Goal: Task Accomplishment & Management: Manage account settings

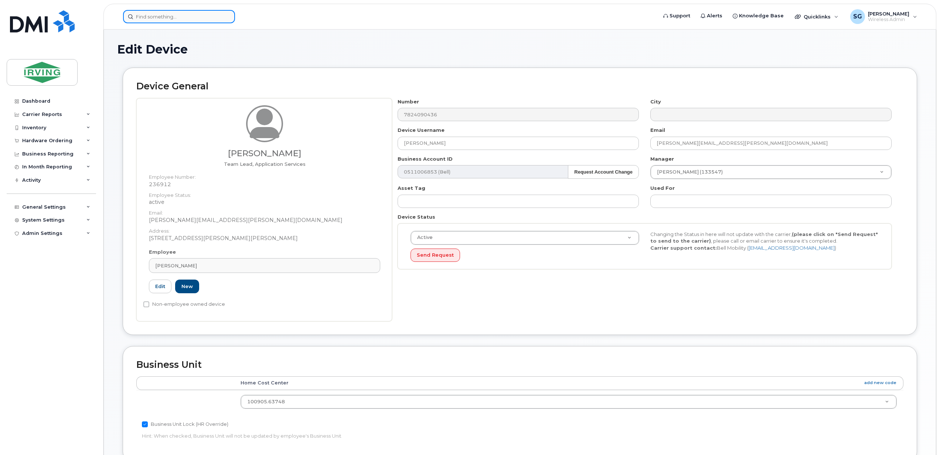
click at [144, 18] on input at bounding box center [179, 16] width 112 height 13
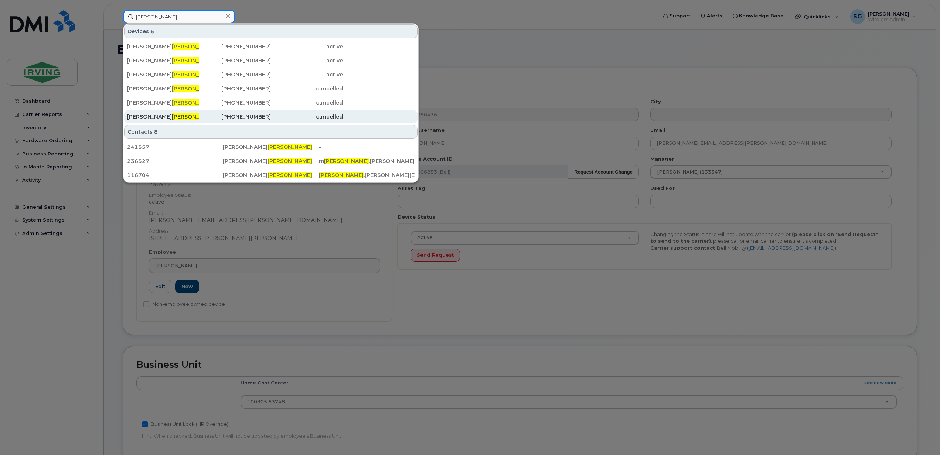
type input "eisner"
click at [199, 111] on div "Brett Eisner" at bounding box center [235, 116] width 72 height 13
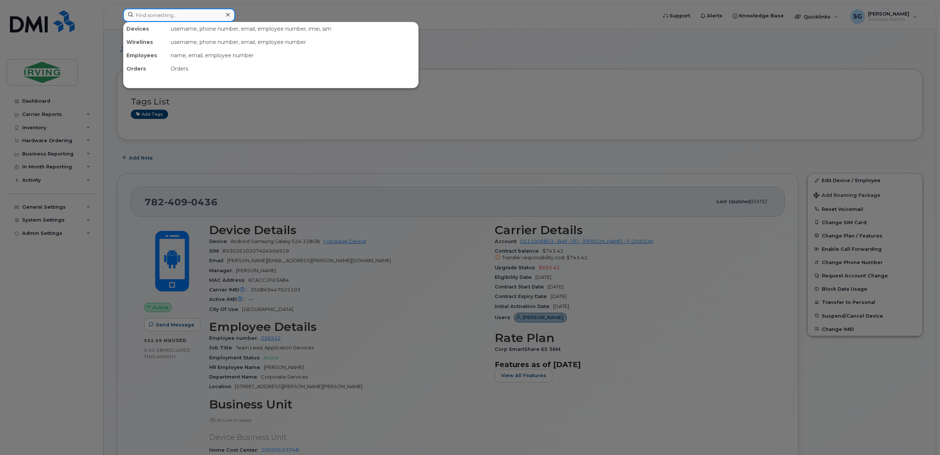
click at [160, 12] on input at bounding box center [179, 15] width 112 height 13
paste input "5066547274"
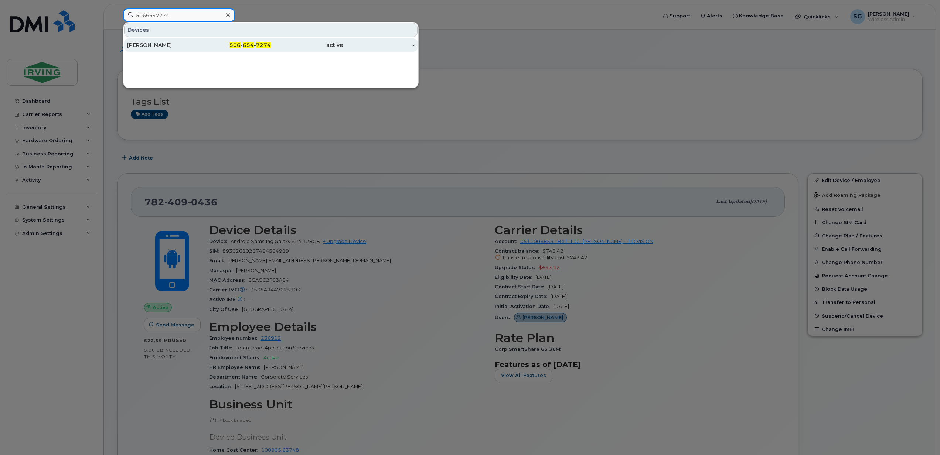
type input "5066547274"
click at [154, 46] on div "[PERSON_NAME]" at bounding box center [163, 44] width 72 height 7
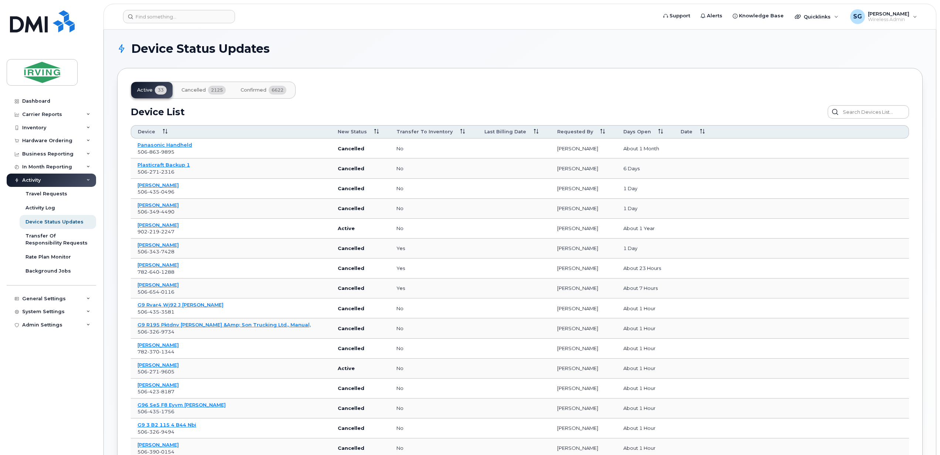
click at [651, 130] on div "Days Open" at bounding box center [646, 132] width 44 height 7
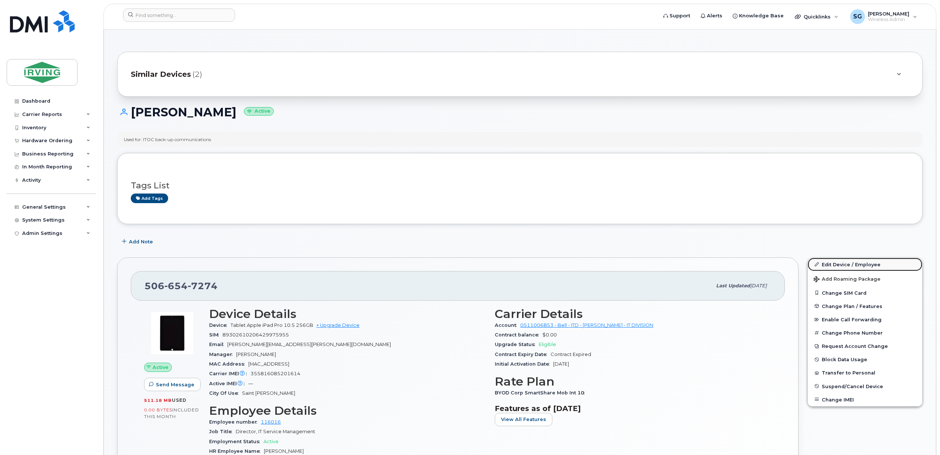
click at [850, 266] on link "Edit Device / Employee" at bounding box center [865, 264] width 115 height 13
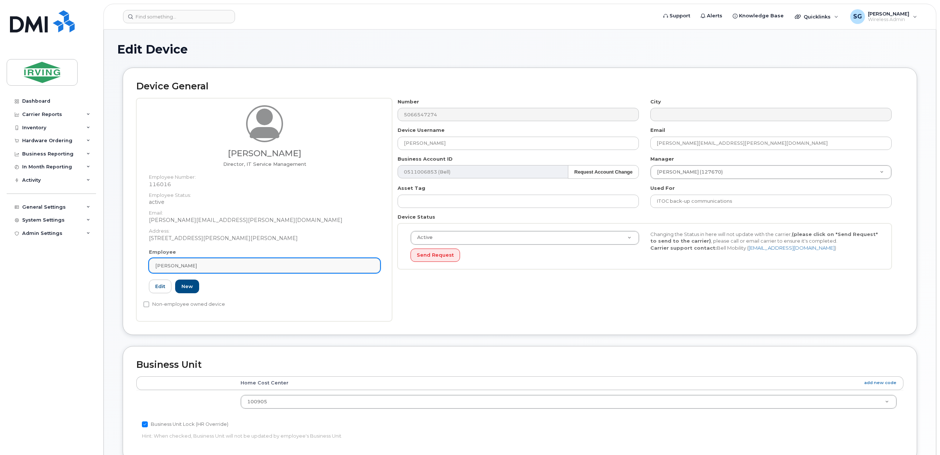
drag, startPoint x: 194, startPoint y: 266, endPoint x: 151, endPoint y: 265, distance: 42.5
click at [151, 265] on link "[PERSON_NAME]" at bounding box center [264, 265] width 231 height 15
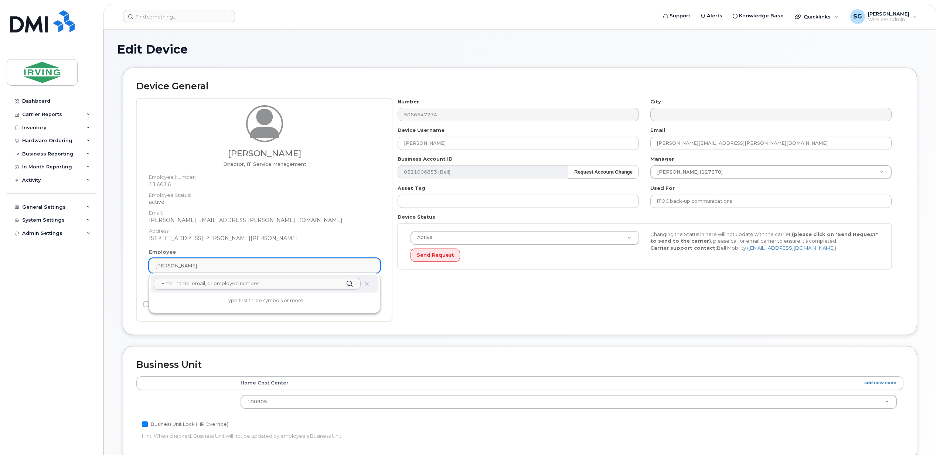
drag, startPoint x: 154, startPoint y: 266, endPoint x: 177, endPoint y: 267, distance: 22.9
click at [177, 267] on link "[PERSON_NAME]" at bounding box center [264, 265] width 231 height 15
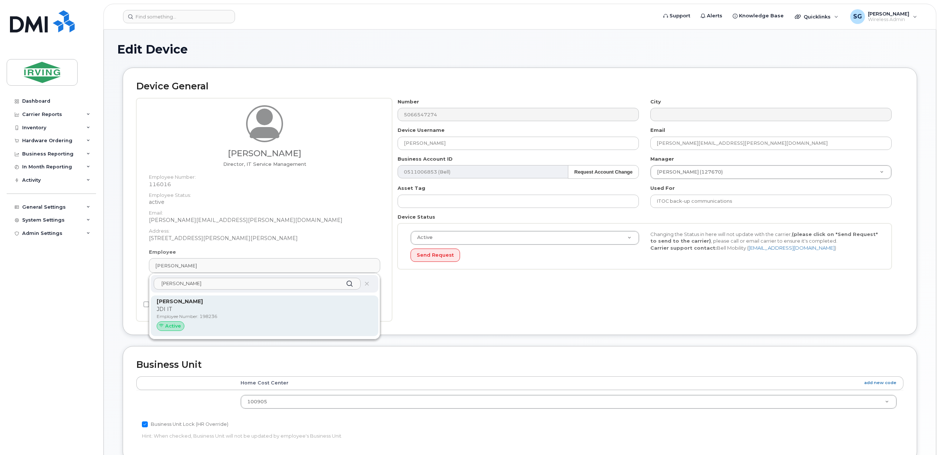
type input "cassia clark"
click at [182, 324] on div "Active" at bounding box center [171, 327] width 28 height 10
click at [169, 300] on strong "Cassia Clarke" at bounding box center [180, 301] width 46 height 7
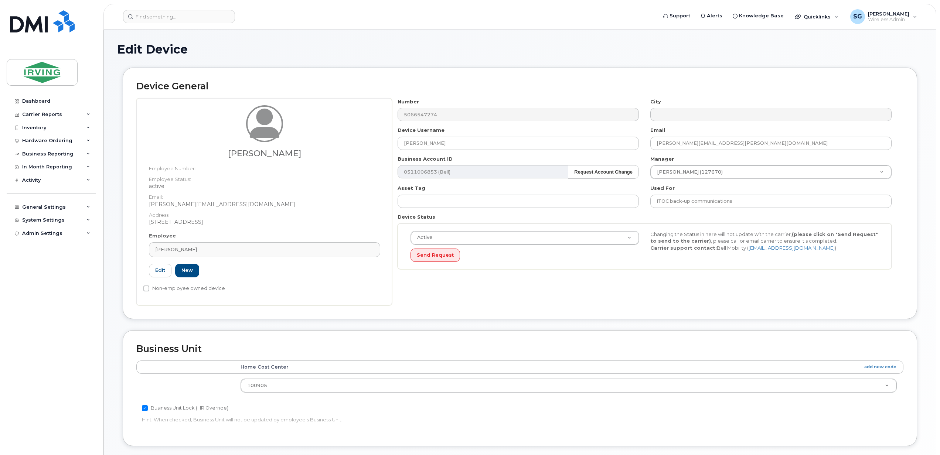
type input "198236"
type input "Cassia Clarke"
type input "clarke.cassia@jdirving.com"
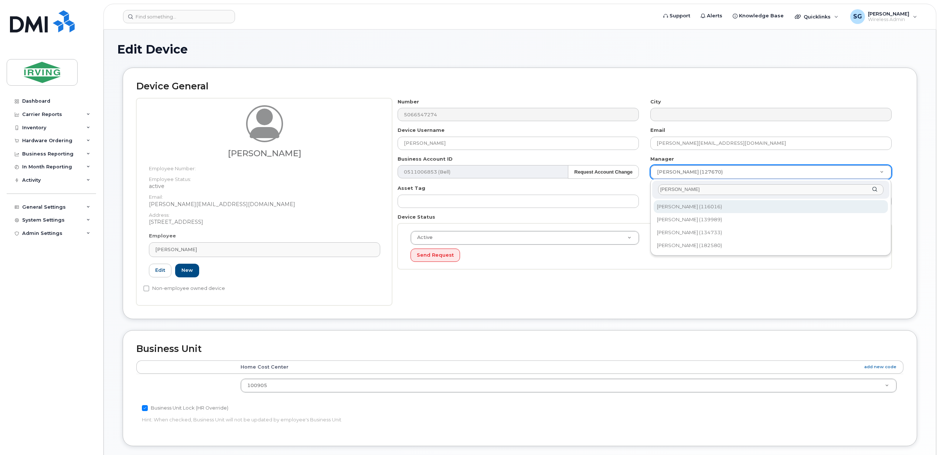
type input "munro"
type input "1456234"
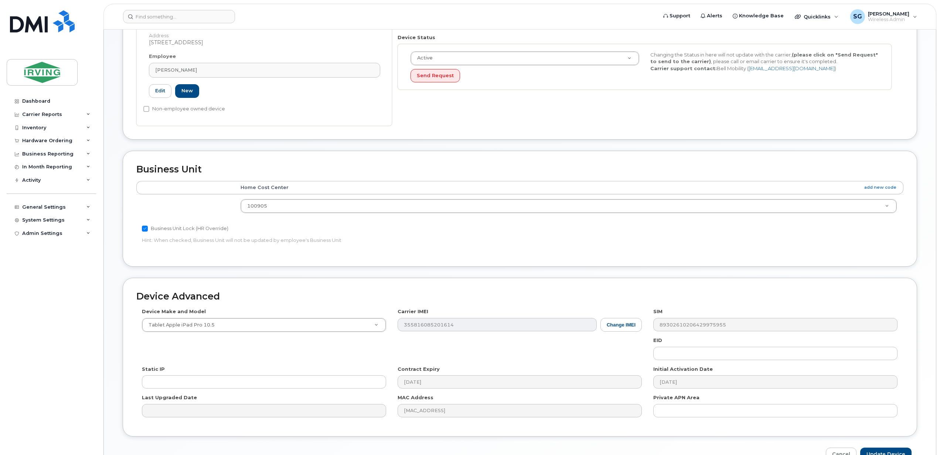
scroll to position [197, 0]
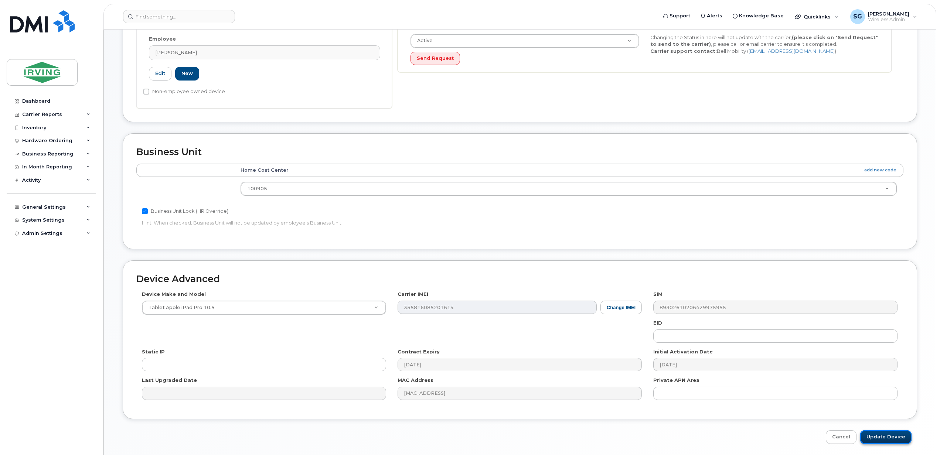
click at [886, 442] on input "Update Device" at bounding box center [885, 438] width 51 height 14
type input "Saving..."
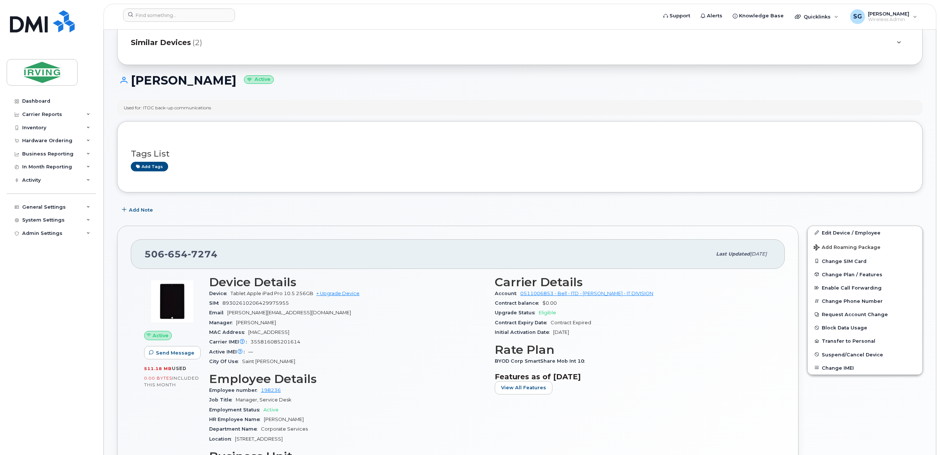
scroll to position [49, 0]
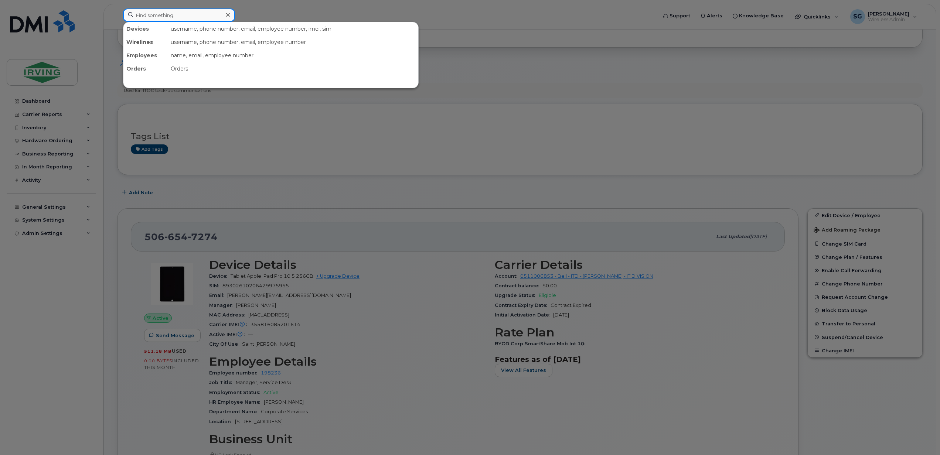
click at [157, 20] on input at bounding box center [179, 15] width 112 height 13
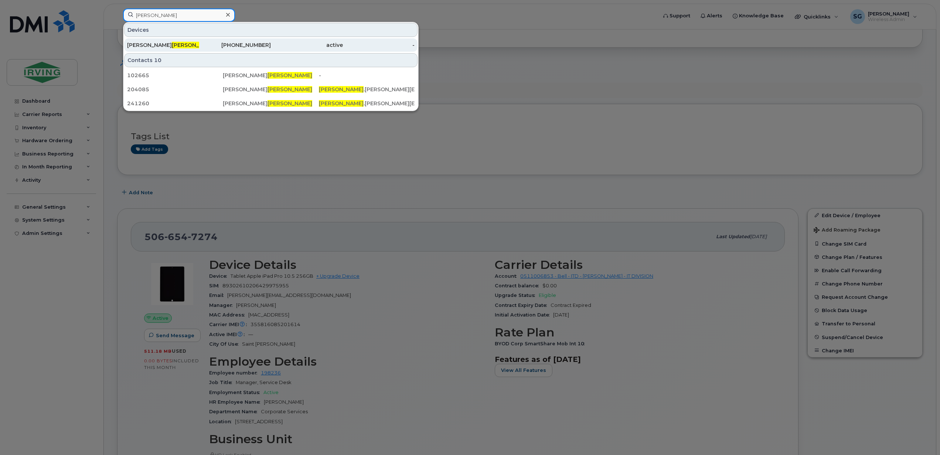
type input "[PERSON_NAME]"
click at [172, 45] on span "[PERSON_NAME]" at bounding box center [194, 45] width 45 height 7
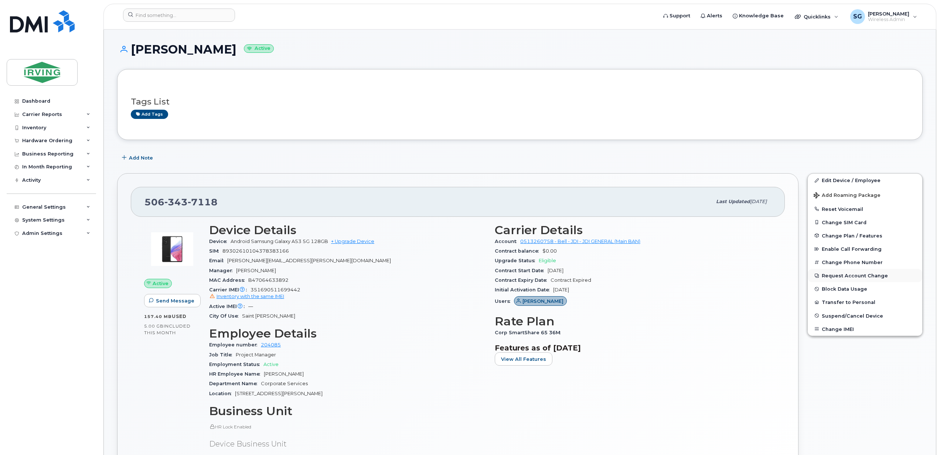
click at [840, 276] on button "Request Account Change" at bounding box center [865, 275] width 115 height 13
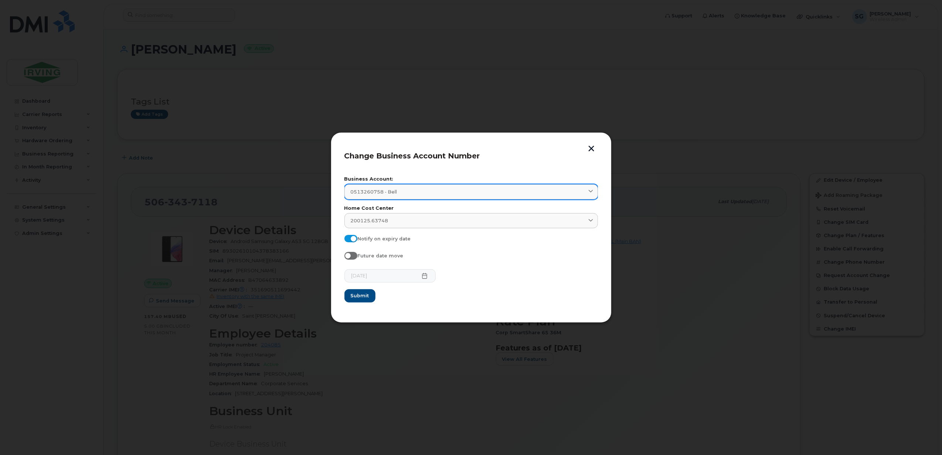
click at [387, 194] on span "0513260758 - Bell" at bounding box center [374, 191] width 47 height 7
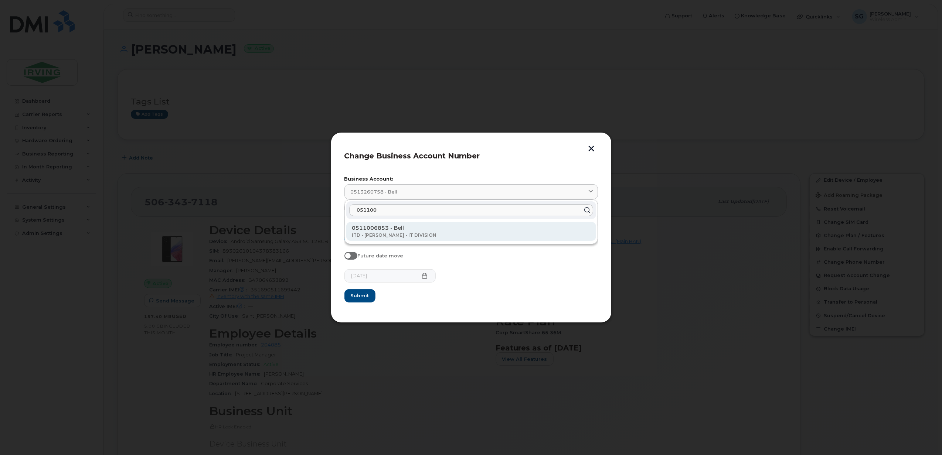
type input "051100"
click at [378, 232] on p "0511006853 - Bell" at bounding box center [471, 235] width 238 height 7
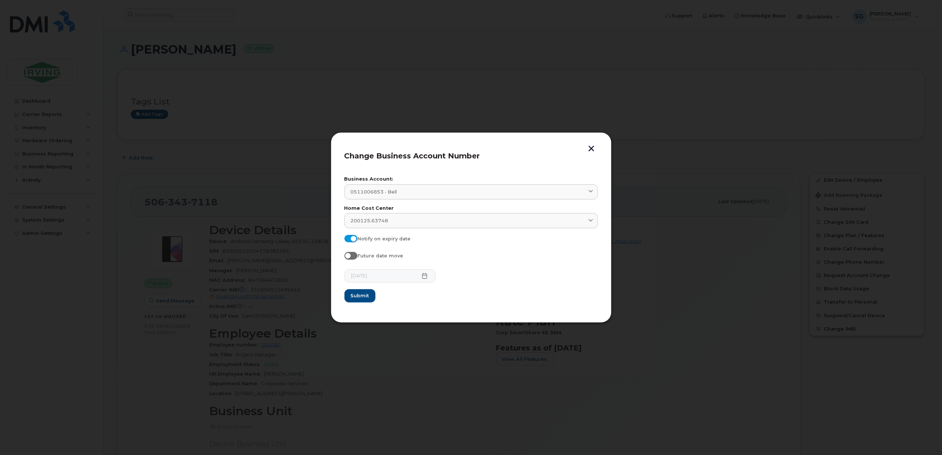
click at [590, 149] on button "button" at bounding box center [591, 150] width 11 height 8
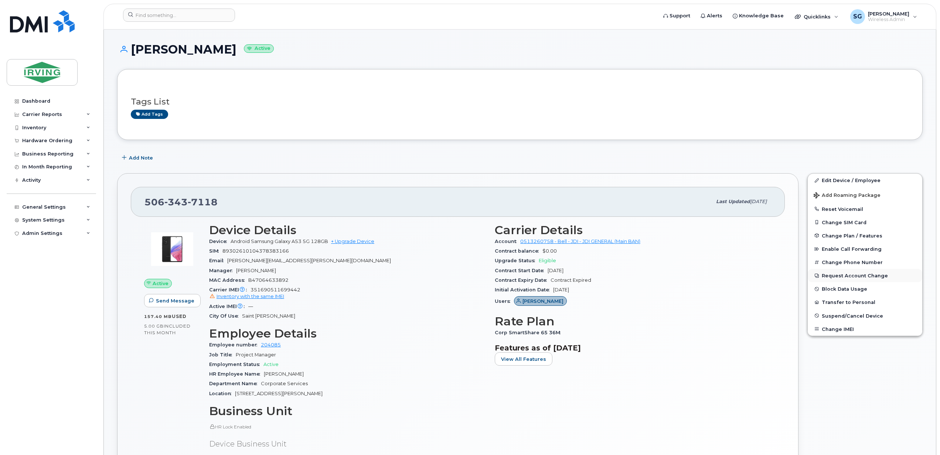
click at [826, 277] on button "Request Account Change" at bounding box center [865, 275] width 115 height 13
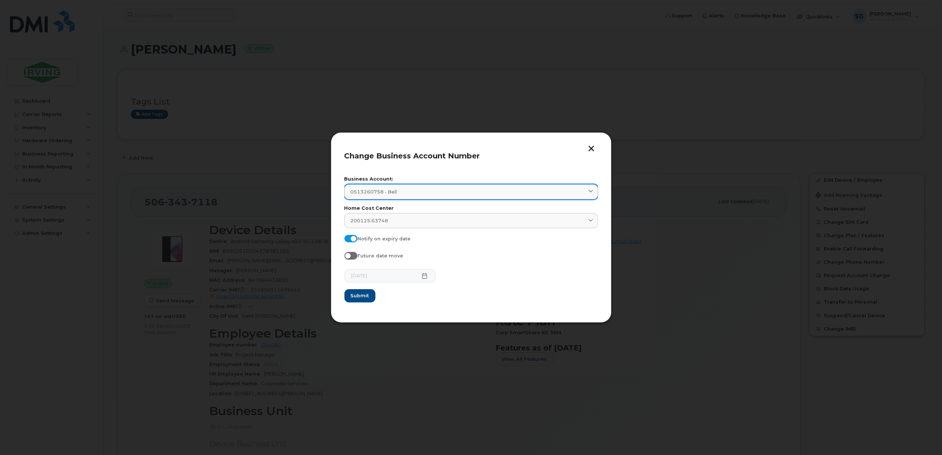
click at [387, 192] on span "0513260758 - Bell" at bounding box center [374, 191] width 47 height 7
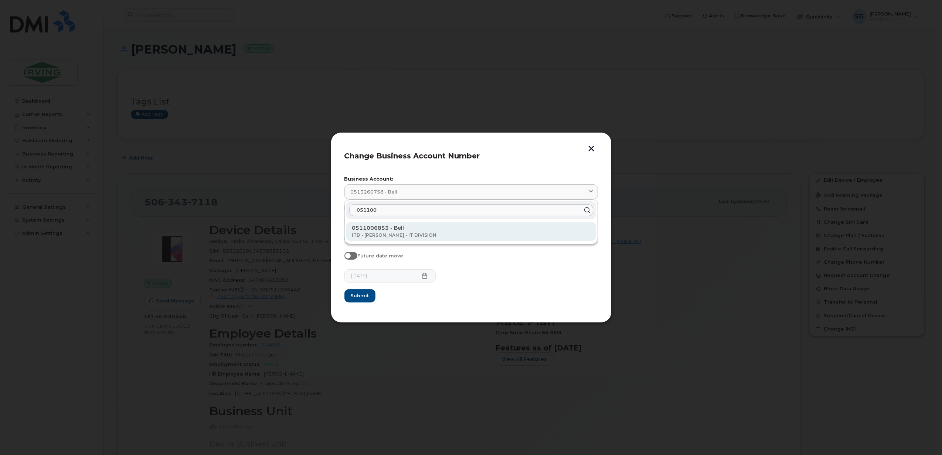
type input "051100"
click at [382, 232] on p "0511006853 - Bell" at bounding box center [471, 235] width 238 height 7
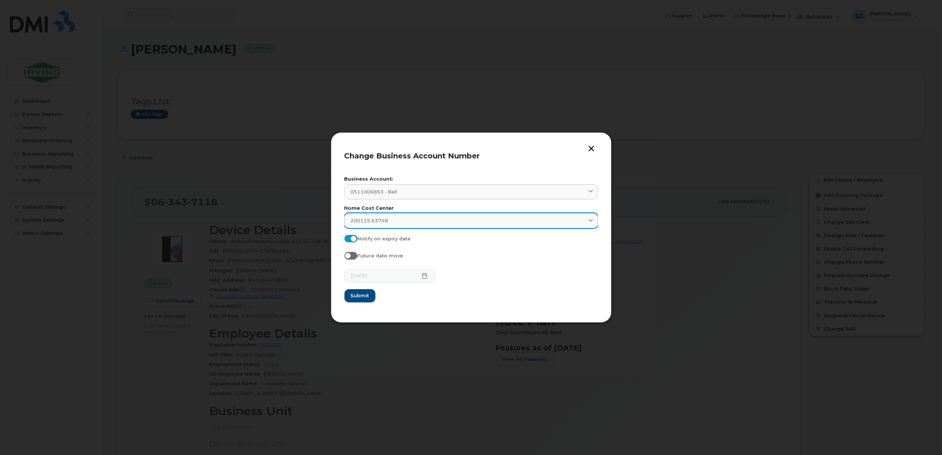
click at [385, 225] on link "200125.63748" at bounding box center [471, 220] width 254 height 15
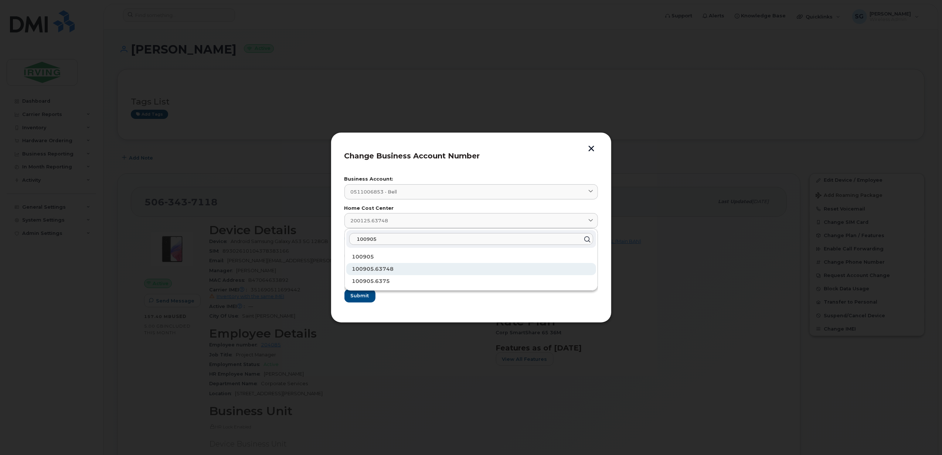
type input "100905"
click at [373, 268] on span "100905.63748" at bounding box center [373, 269] width 42 height 7
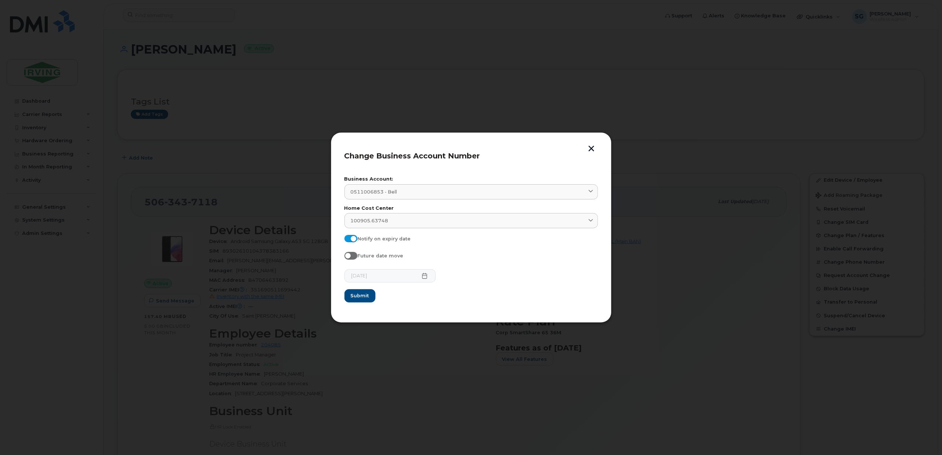
click at [590, 146] on button "button" at bounding box center [591, 150] width 11 height 8
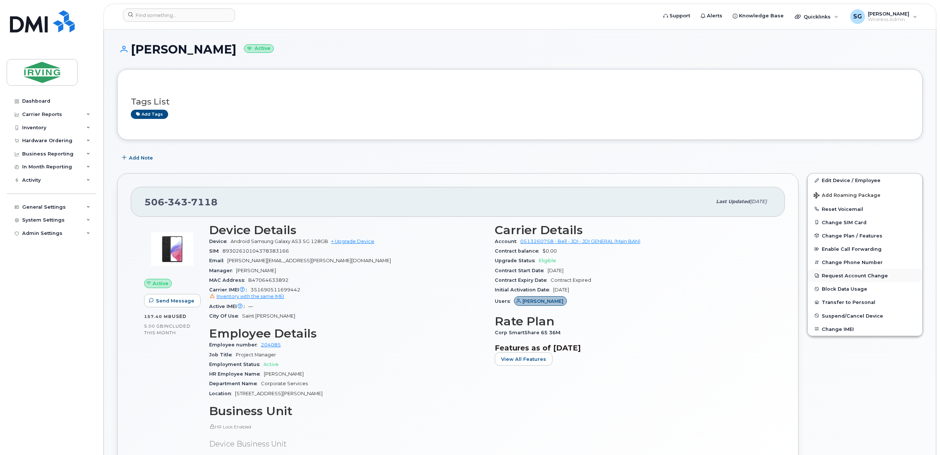
click at [854, 275] on button "Request Account Change" at bounding box center [865, 275] width 115 height 13
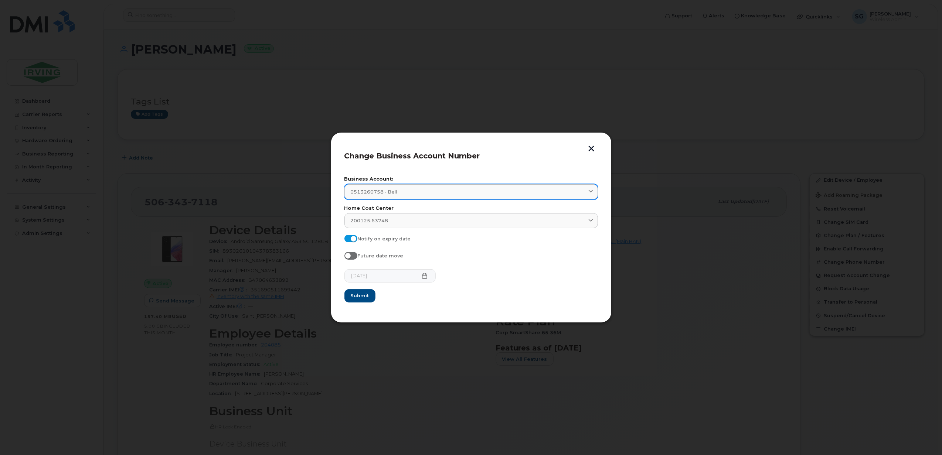
click at [432, 194] on div "0513260758 - Bell" at bounding box center [471, 191] width 241 height 7
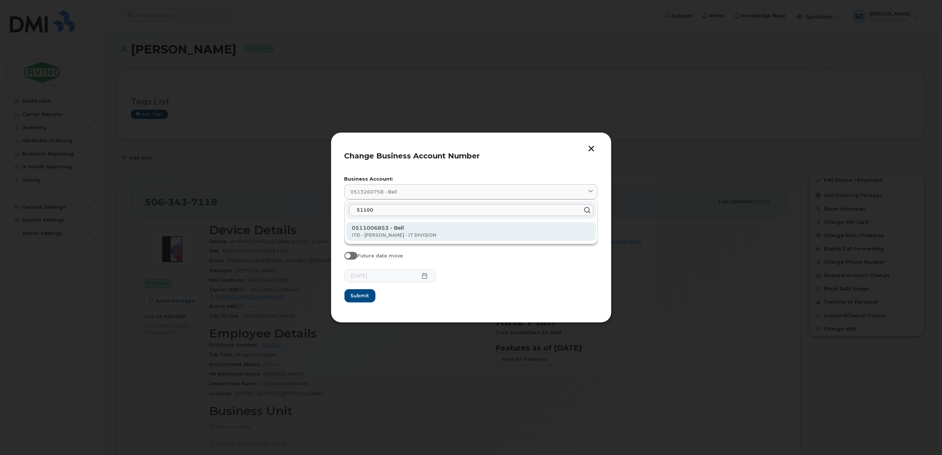
type input "51100"
click at [421, 234] on p "ITD - [PERSON_NAME] - IT DIVISION" at bounding box center [471, 235] width 238 height 7
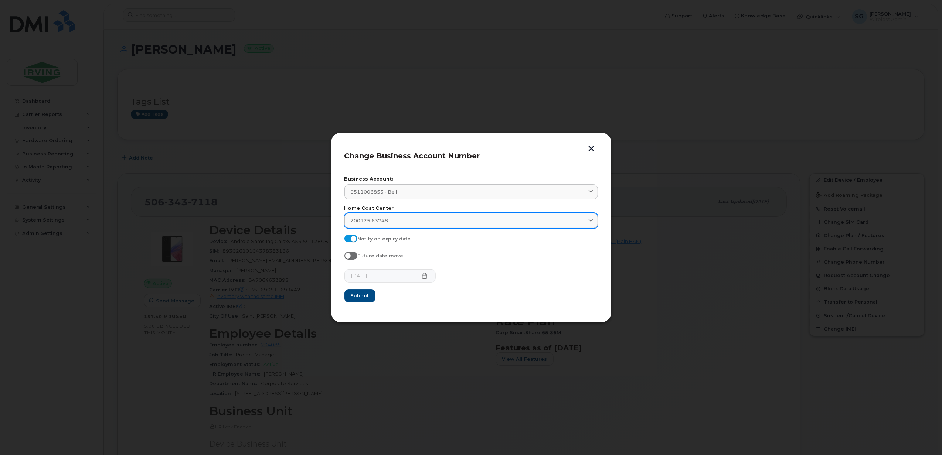
click at [407, 221] on div "200125.63748" at bounding box center [471, 220] width 241 height 7
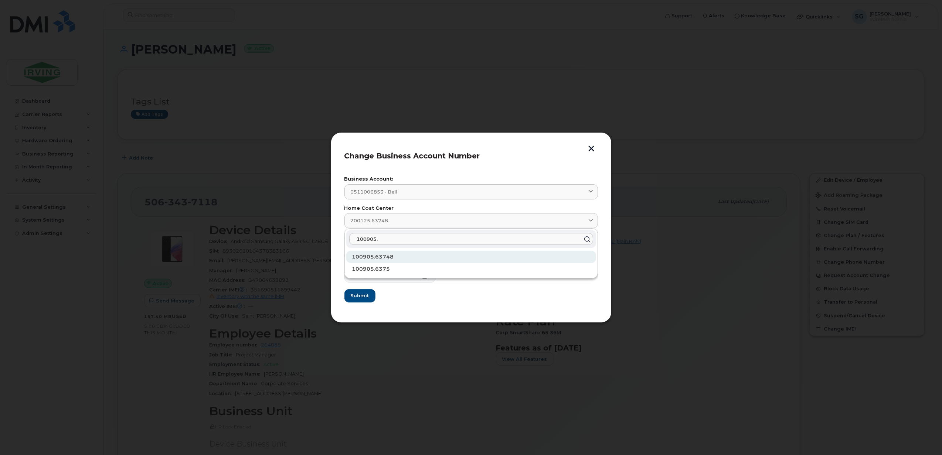
type input "100905."
click at [389, 256] on span "100905.63748" at bounding box center [373, 257] width 42 height 7
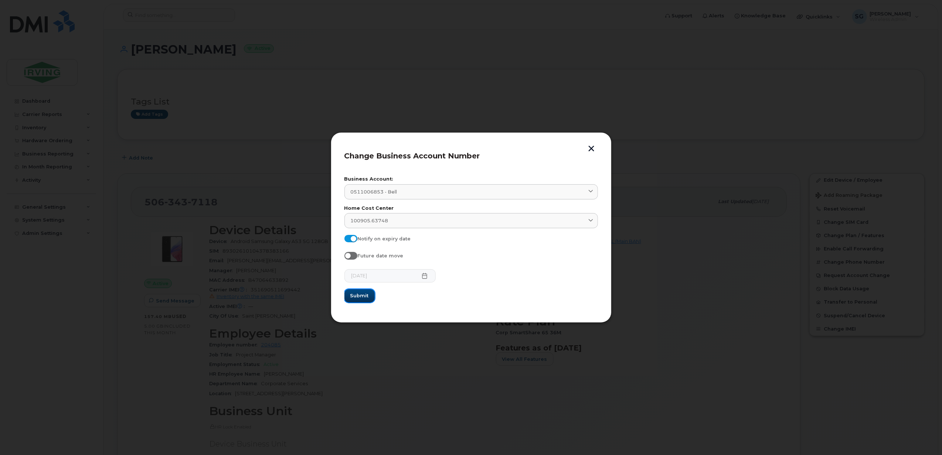
click at [368, 292] on span "Submit" at bounding box center [359, 295] width 18 height 7
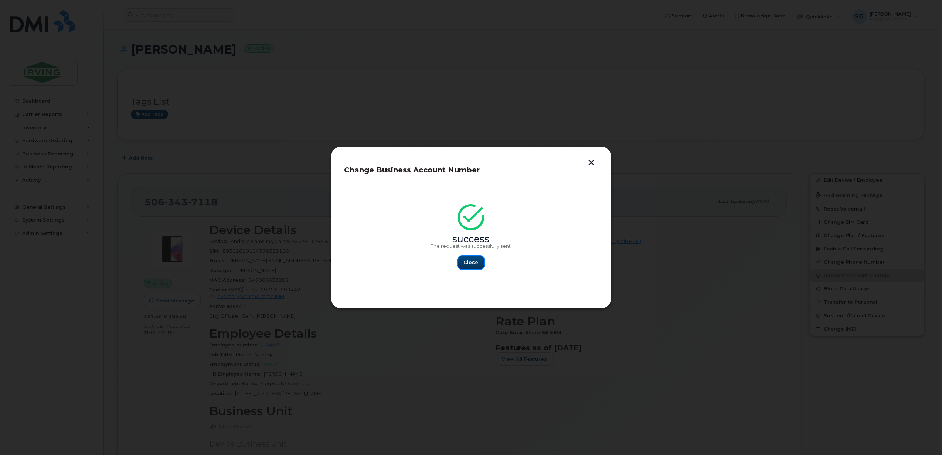
click at [469, 268] on button "Close" at bounding box center [471, 262] width 27 height 13
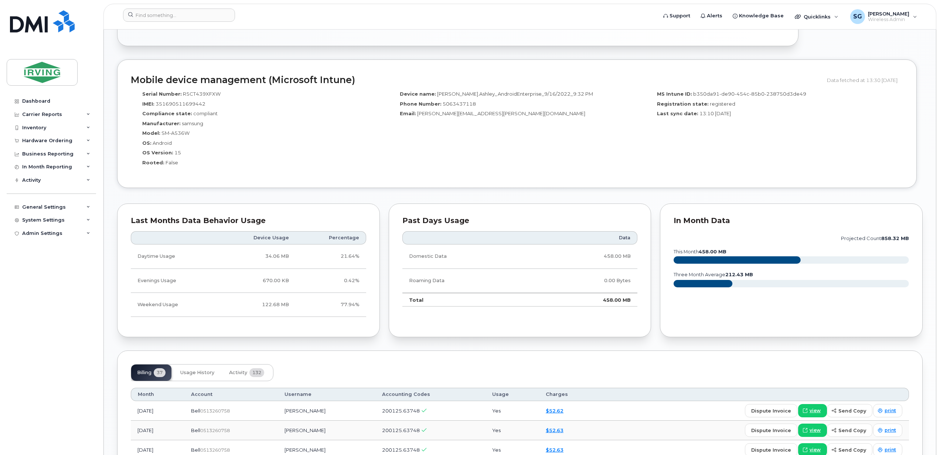
scroll to position [493, 0]
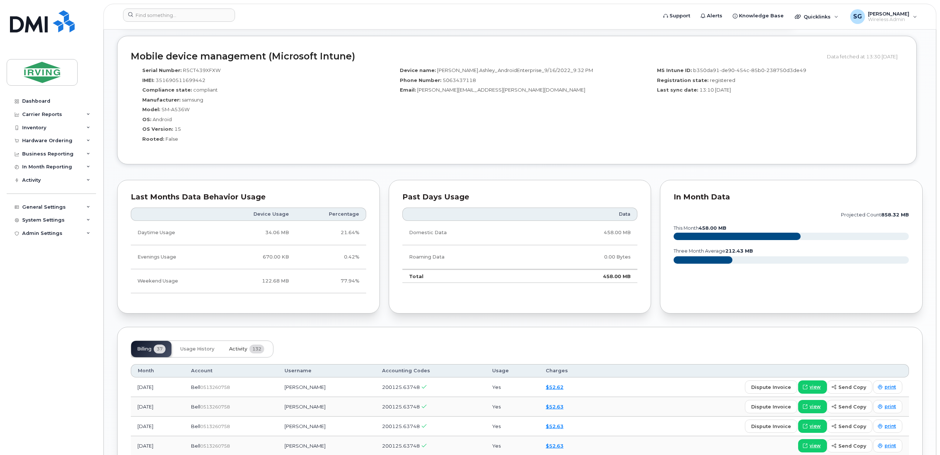
click at [244, 352] on span "Activity" at bounding box center [238, 349] width 18 height 6
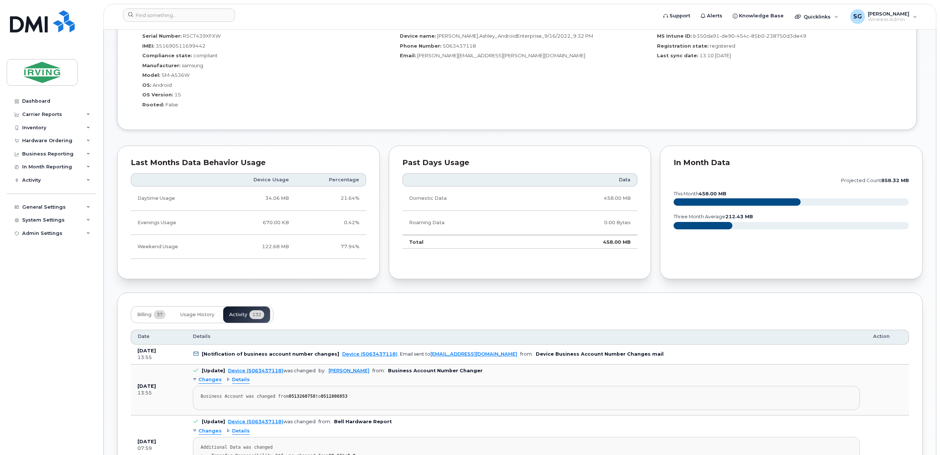
scroll to position [542, 0]
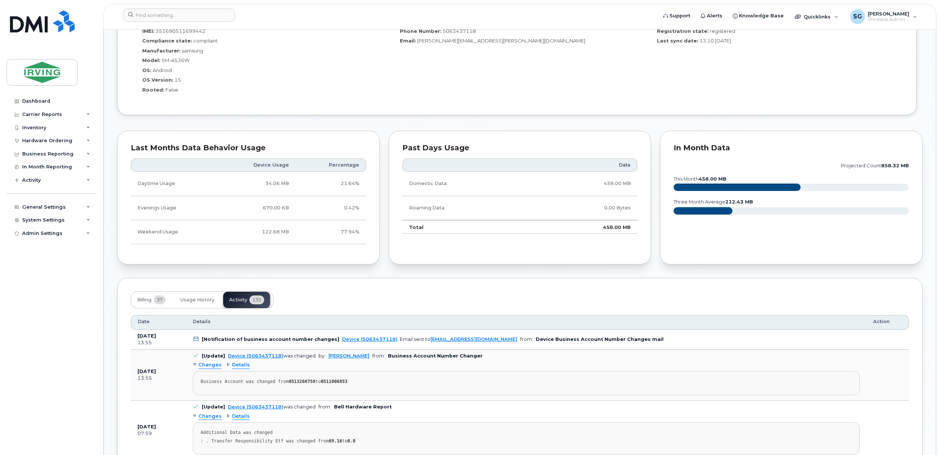
click at [197, 342] on icon at bounding box center [196, 339] width 5 height 5
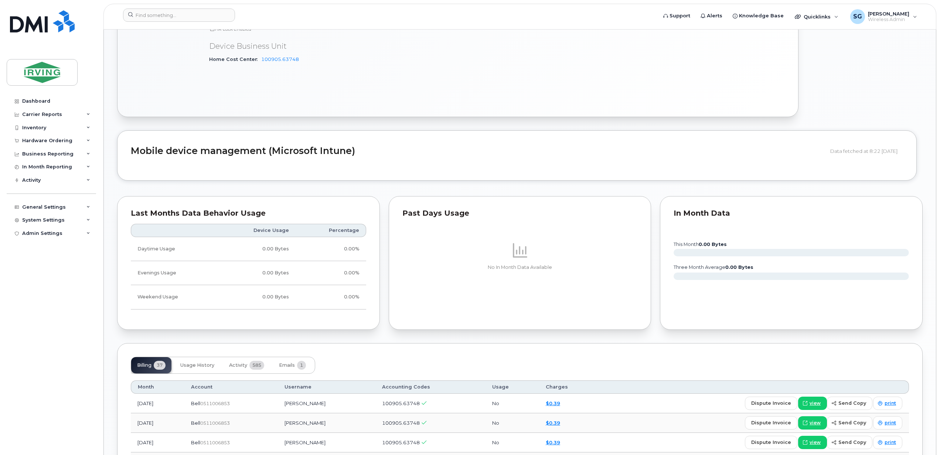
scroll to position [493, 0]
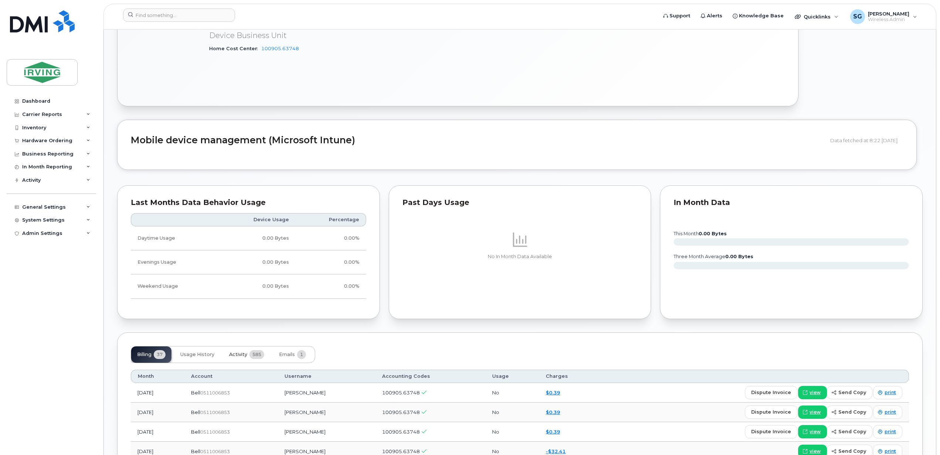
click at [247, 355] on span "Activity" at bounding box center [238, 355] width 18 height 6
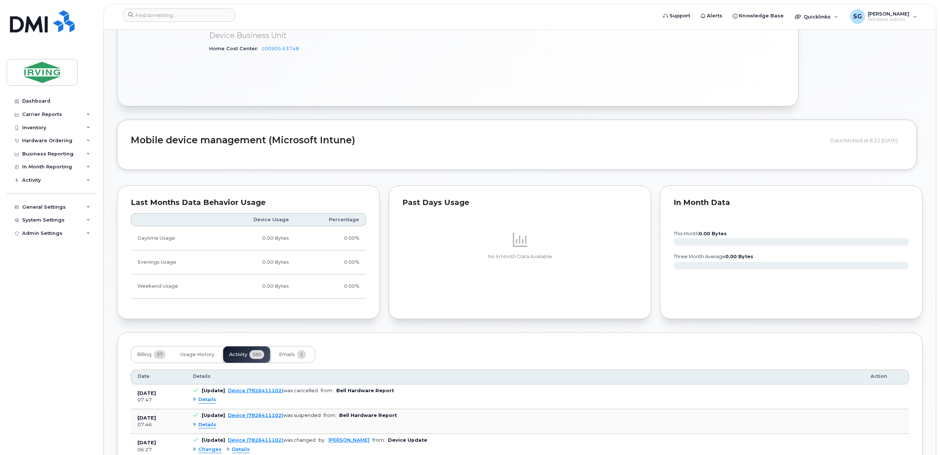
click at [249, 355] on div "Billing 37 Usage History Activity 585 Emails 1" at bounding box center [223, 354] width 184 height 17
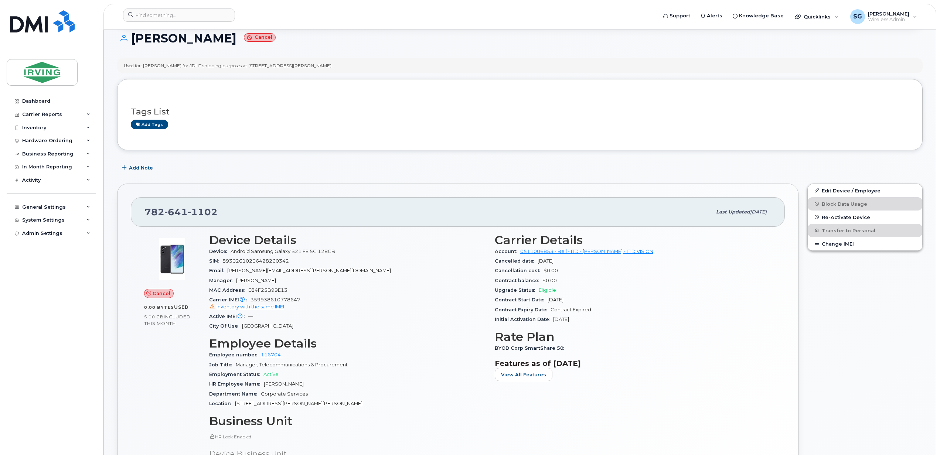
scroll to position [0, 0]
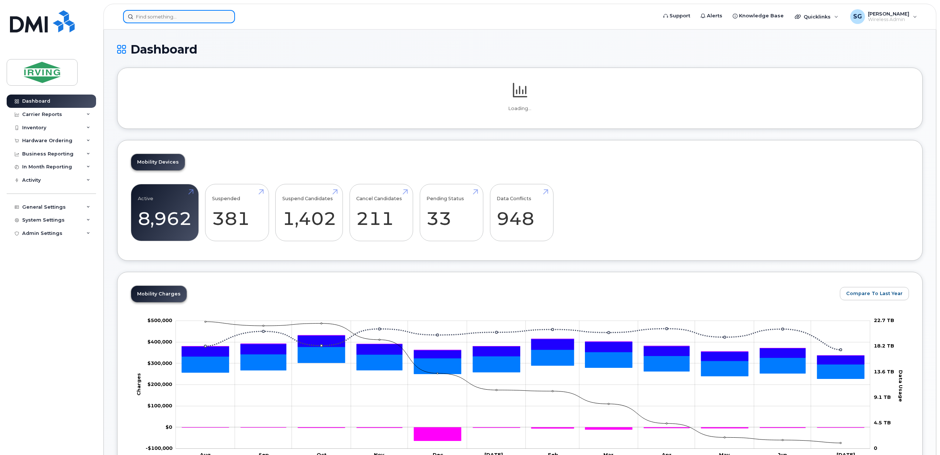
click at [169, 21] on input at bounding box center [179, 16] width 112 height 13
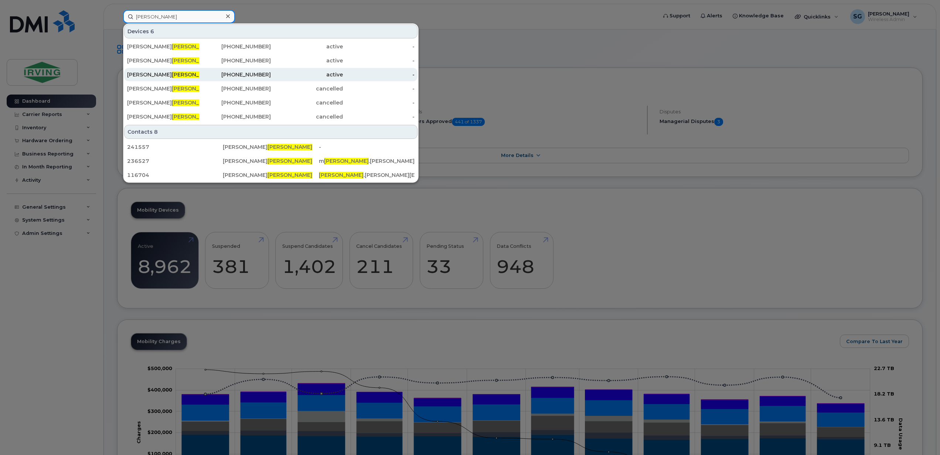
type input "eisner"
click at [172, 78] on span "Eisner" at bounding box center [194, 74] width 45 height 7
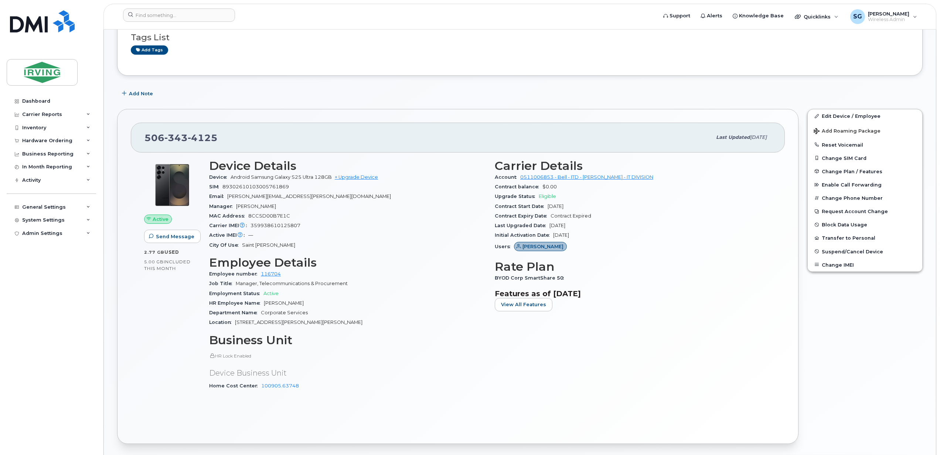
scroll to position [98, 0]
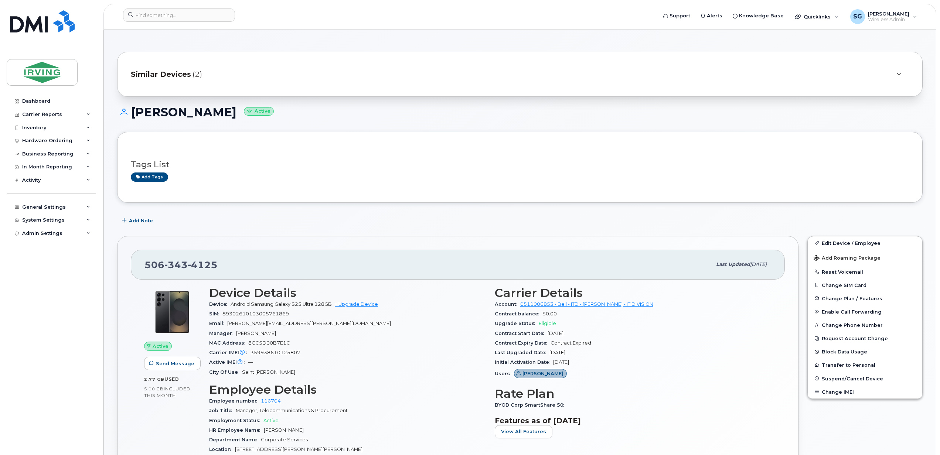
scroll to position [98, 0]
